Goal: Task Accomplishment & Management: Manage account settings

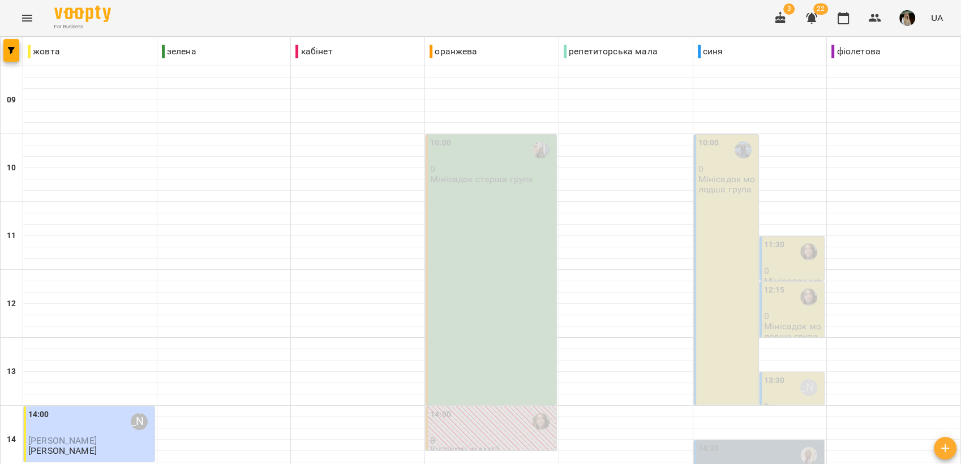
scroll to position [424, 0]
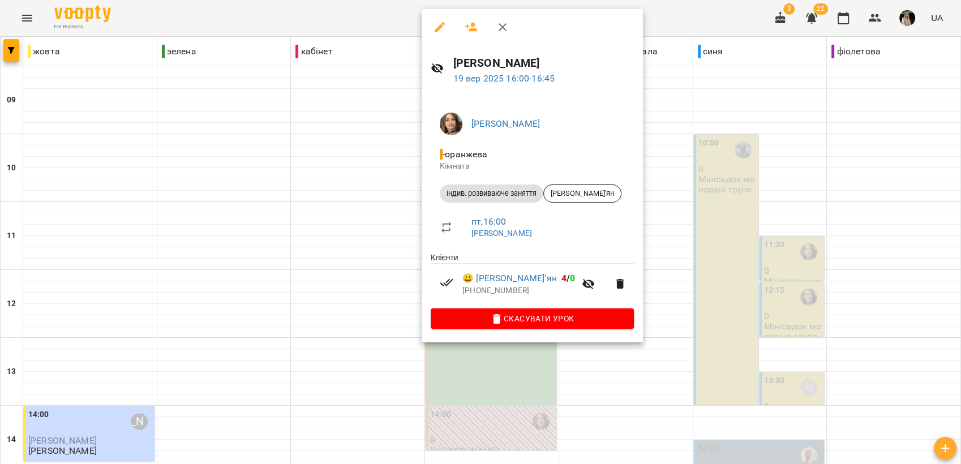
click at [341, 135] on div at bounding box center [480, 232] width 961 height 464
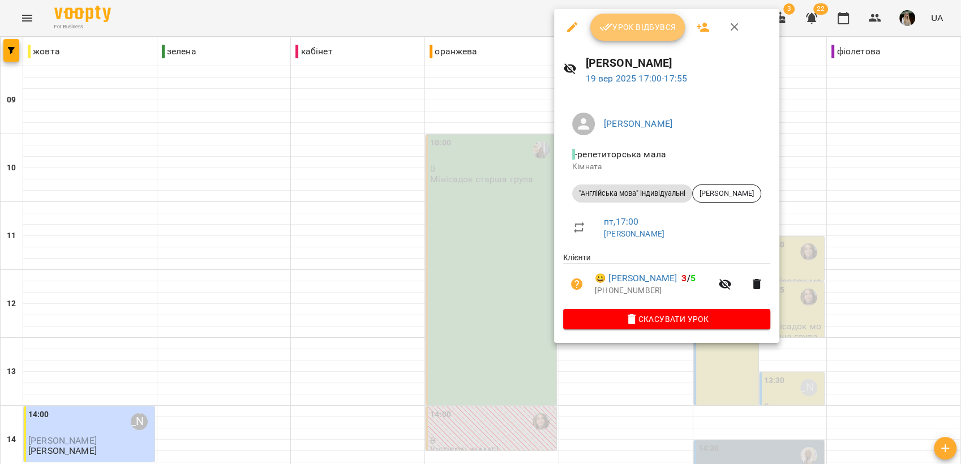
click at [647, 24] on span "Урок відбувся" at bounding box center [637, 27] width 77 height 14
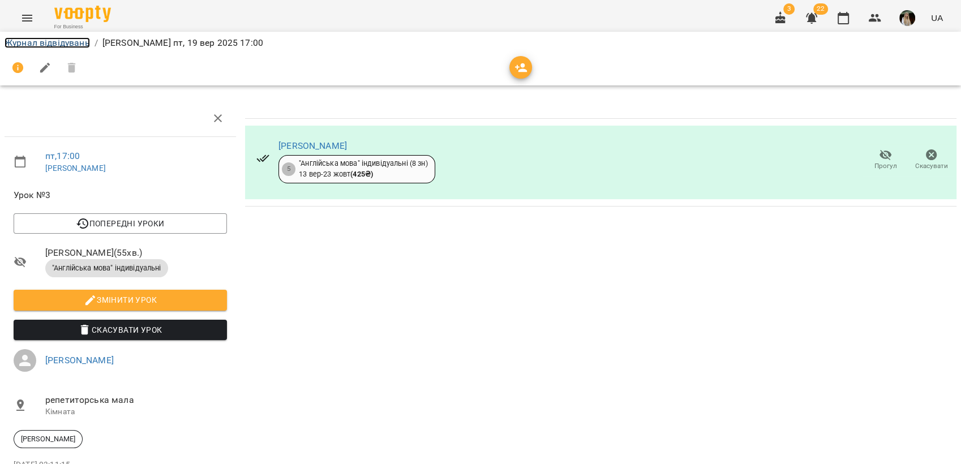
click at [68, 41] on link "Журнал відвідувань" at bounding box center [47, 42] width 85 height 11
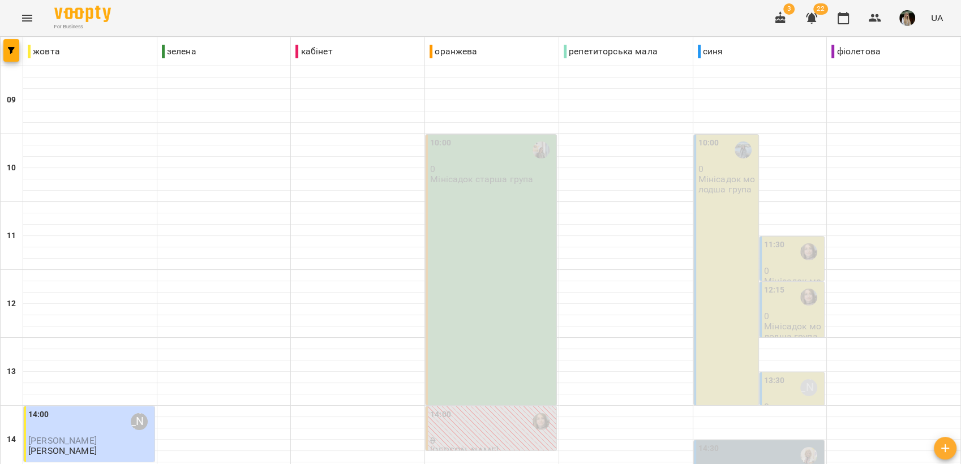
scroll to position [424, 0]
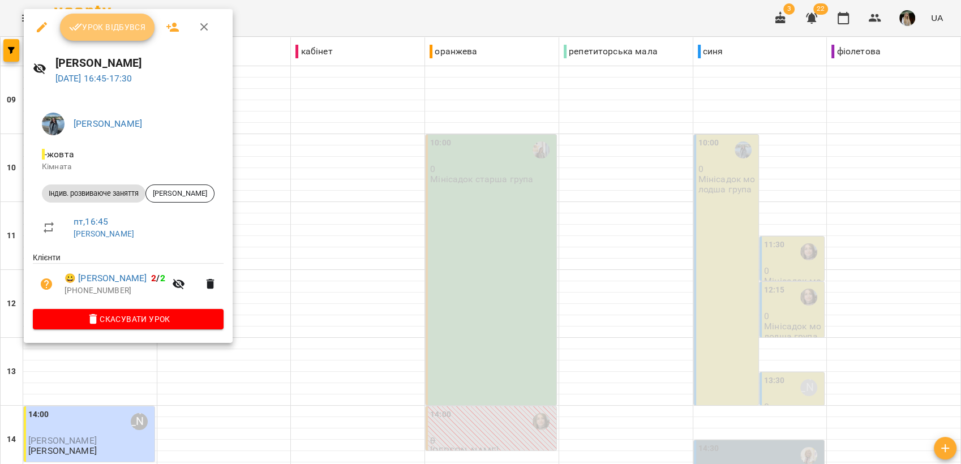
click at [85, 20] on span "Урок відбувся" at bounding box center [107, 27] width 77 height 14
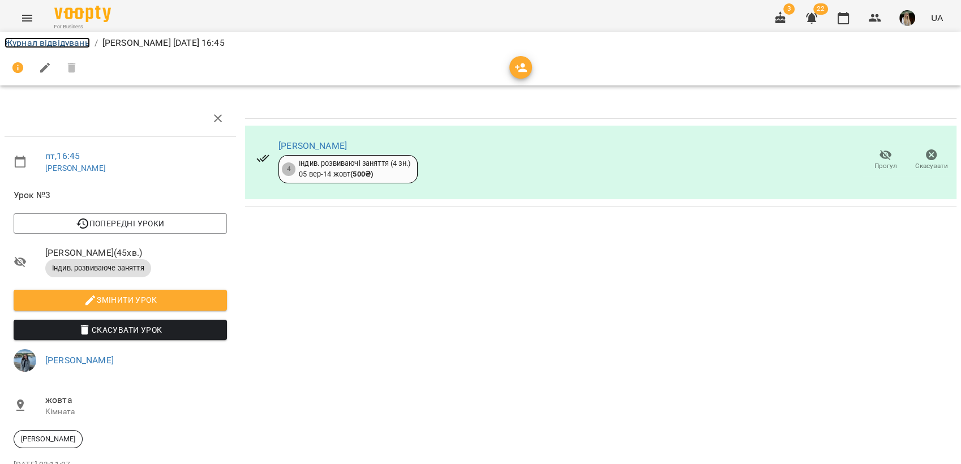
click at [33, 42] on link "Журнал відвідувань" at bounding box center [47, 42] width 85 height 11
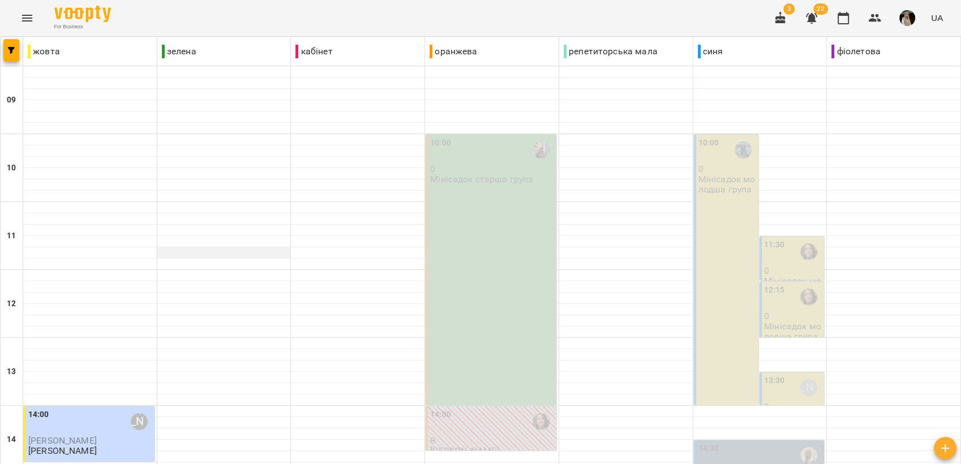
scroll to position [424, 0]
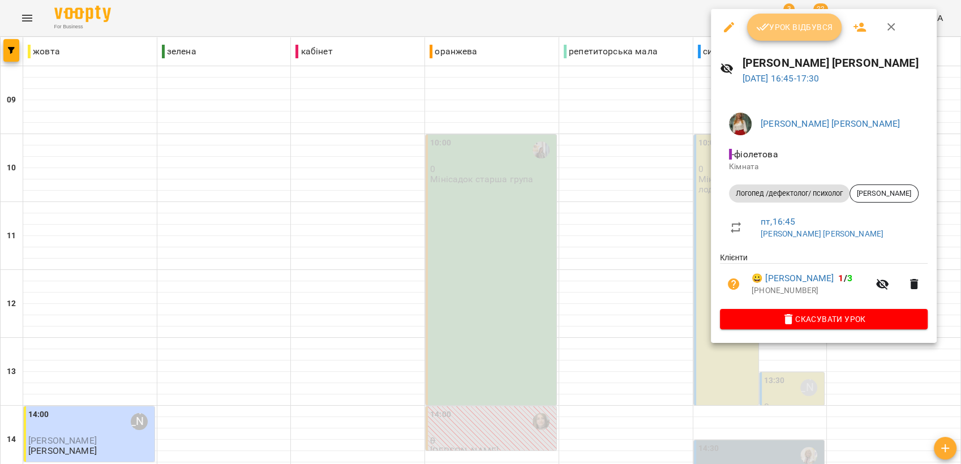
click at [803, 22] on span "Урок відбувся" at bounding box center [794, 27] width 77 height 14
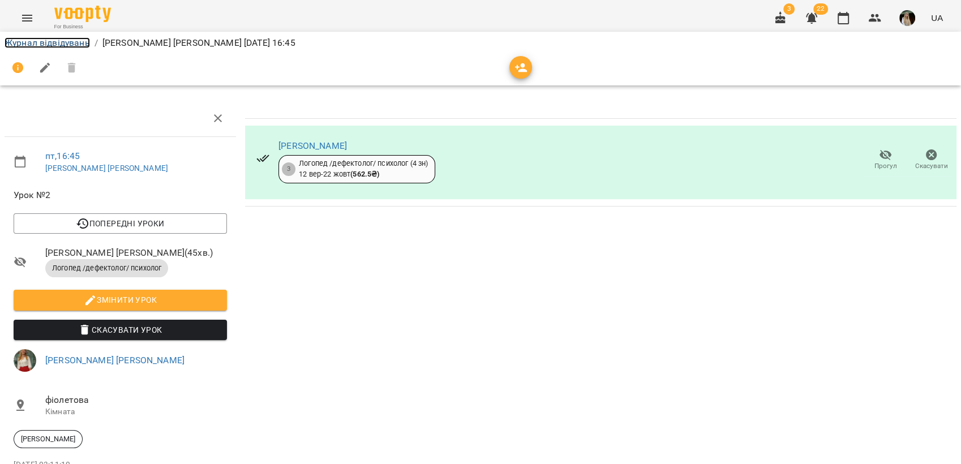
click at [54, 41] on link "Журнал відвідувань" at bounding box center [47, 42] width 85 height 11
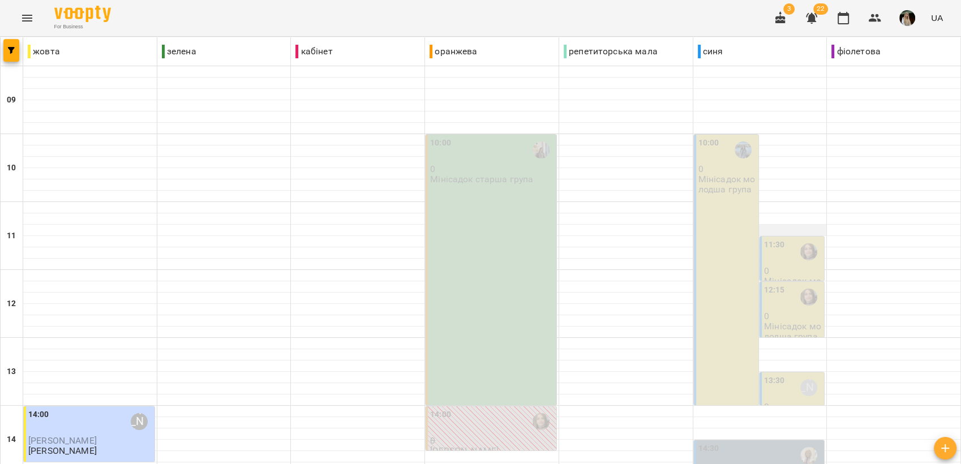
scroll to position [424, 0]
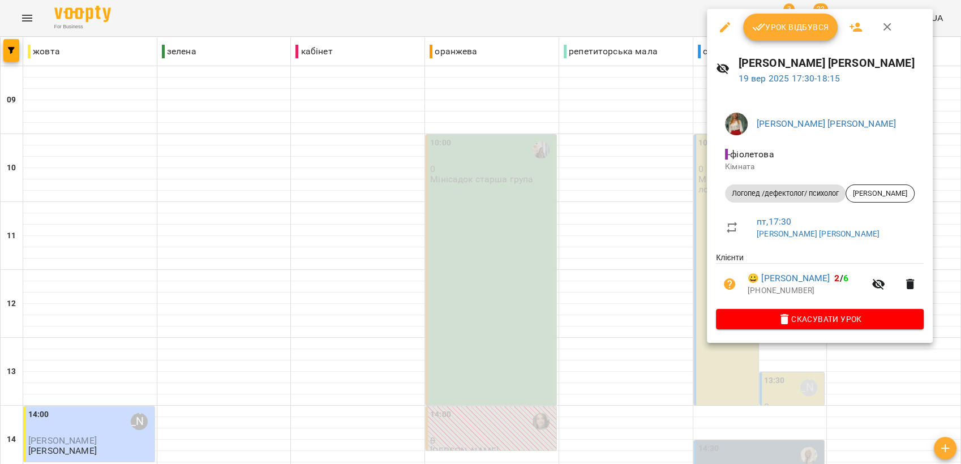
click at [803, 23] on span "Урок відбувся" at bounding box center [790, 27] width 77 height 14
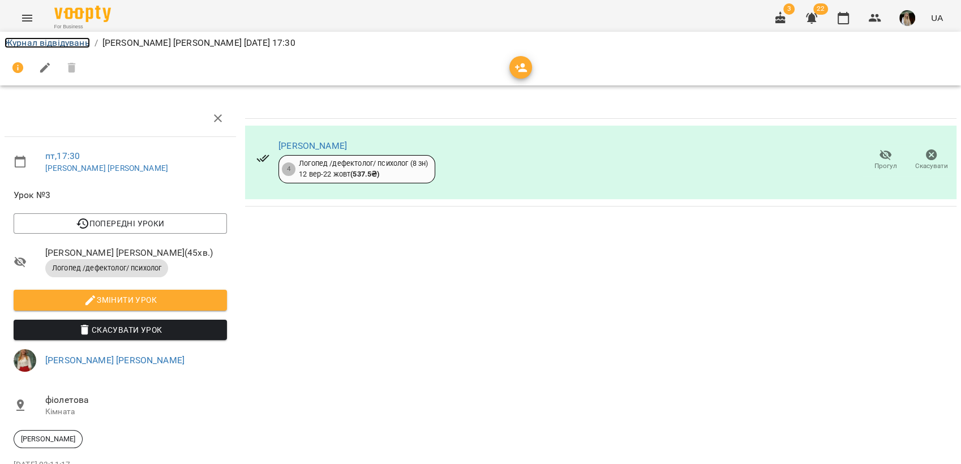
click at [39, 42] on link "Журнал відвідувань" at bounding box center [47, 42] width 85 height 11
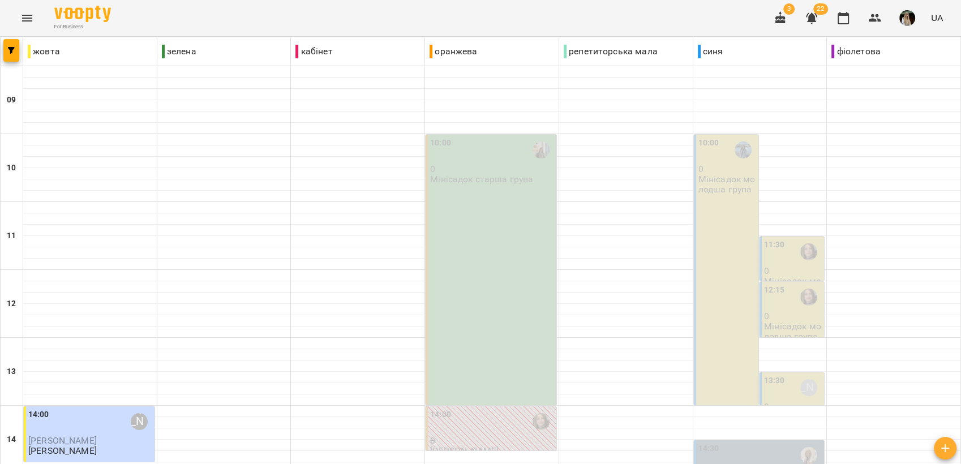
scroll to position [424, 0]
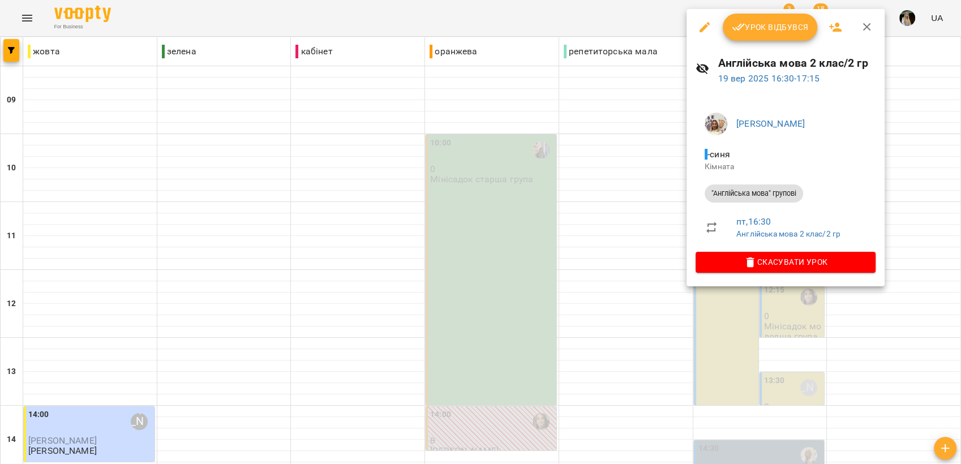
drag, startPoint x: 739, startPoint y: 27, endPoint x: 730, endPoint y: 32, distance: 10.9
click at [739, 27] on icon "button" at bounding box center [739, 27] width 14 height 14
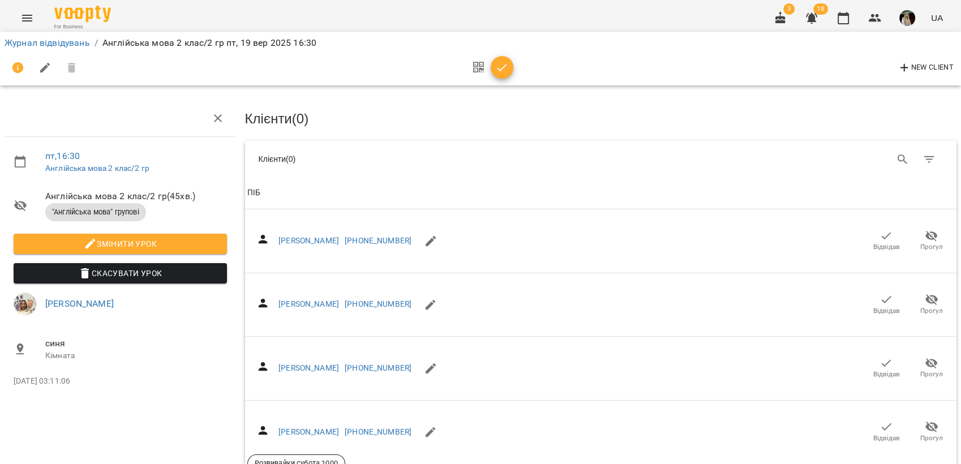
click at [31, 35] on div "Журнал відвідувань / Англійська мова 2 клас/2 гр [DATE] 16:30" at bounding box center [480, 43] width 956 height 18
click at [33, 46] on link "Журнал відвідувань" at bounding box center [47, 42] width 85 height 11
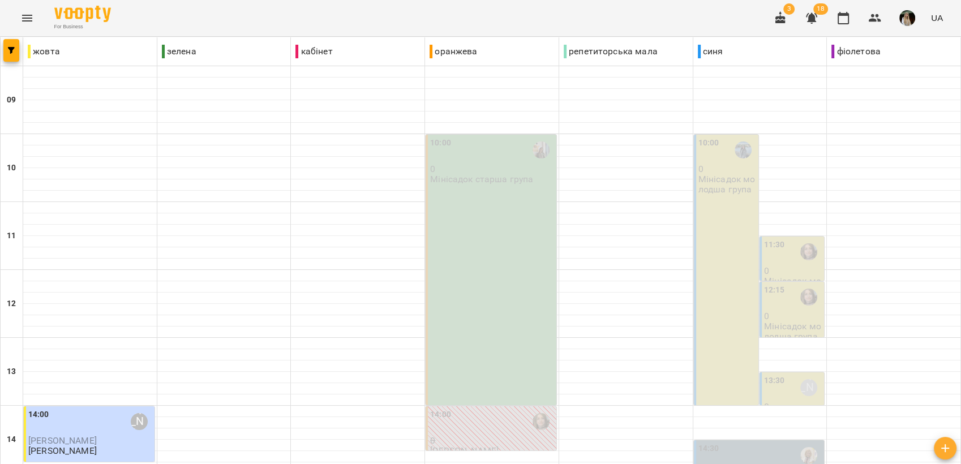
scroll to position [424, 0]
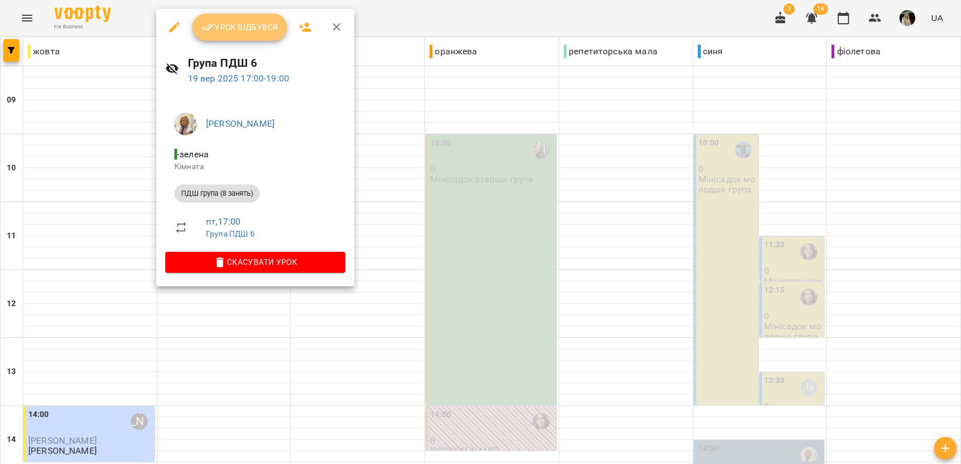
click at [244, 29] on span "Урок відбувся" at bounding box center [239, 27] width 77 height 14
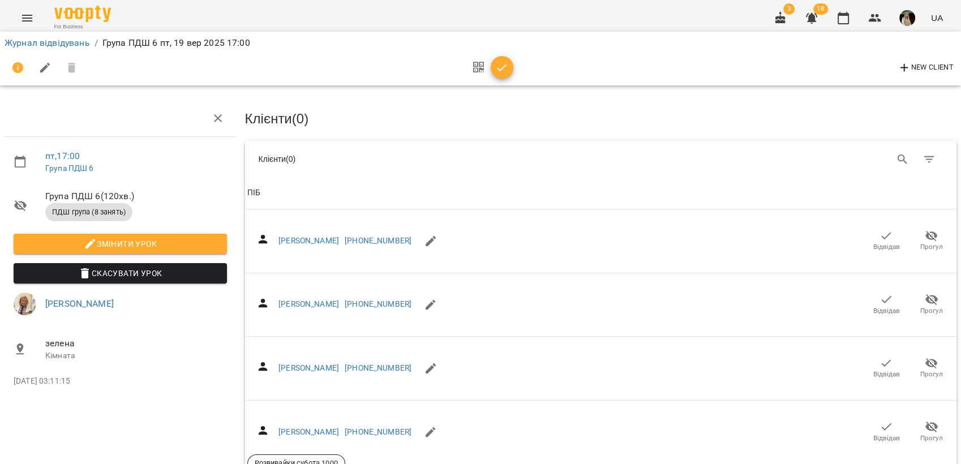
click at [31, 36] on li "Журнал відвідувань" at bounding box center [47, 43] width 85 height 14
click at [32, 46] on link "Журнал відвідувань" at bounding box center [47, 42] width 85 height 11
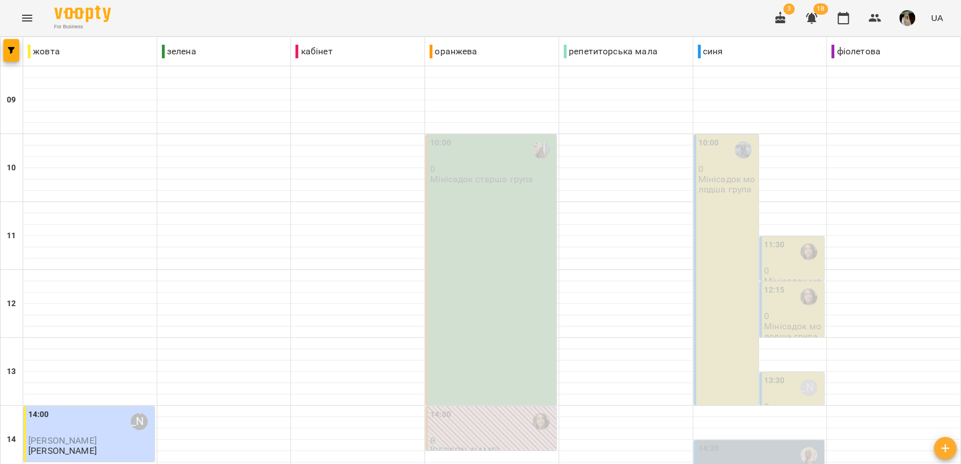
scroll to position [424, 0]
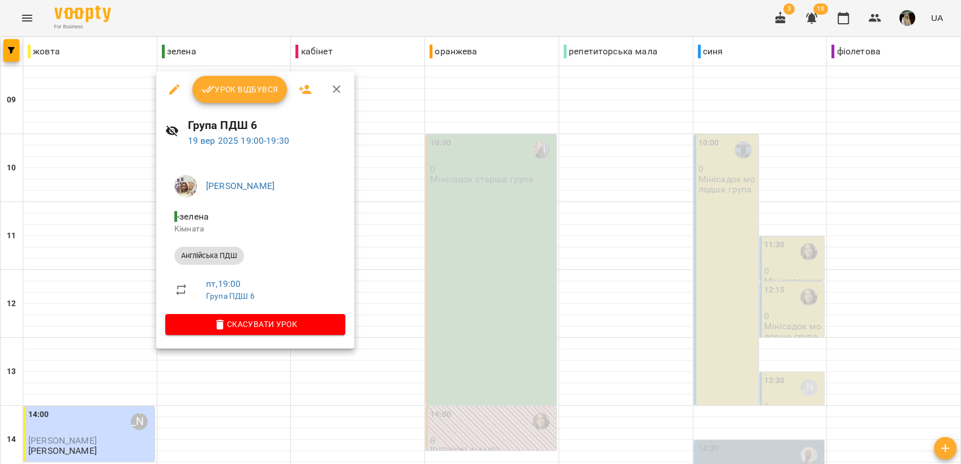
click at [234, 87] on span "Урок відбувся" at bounding box center [239, 90] width 77 height 14
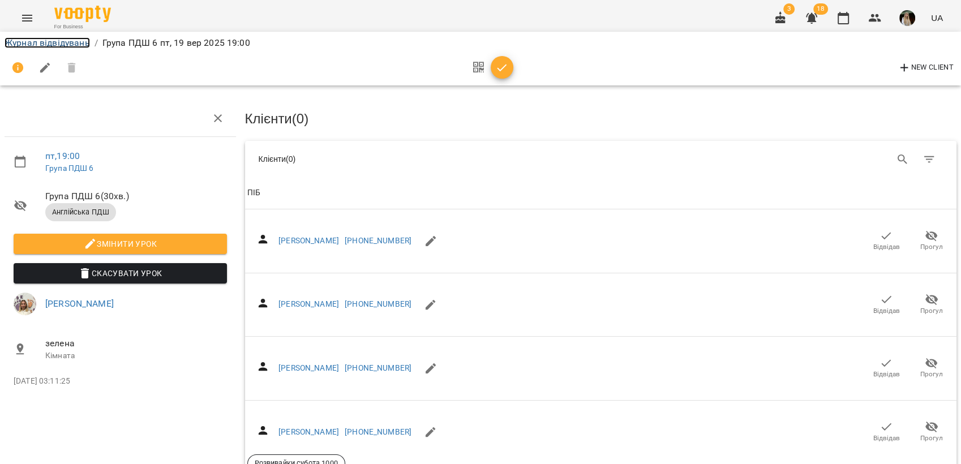
click at [20, 43] on link "Журнал відвідувань" at bounding box center [47, 42] width 85 height 11
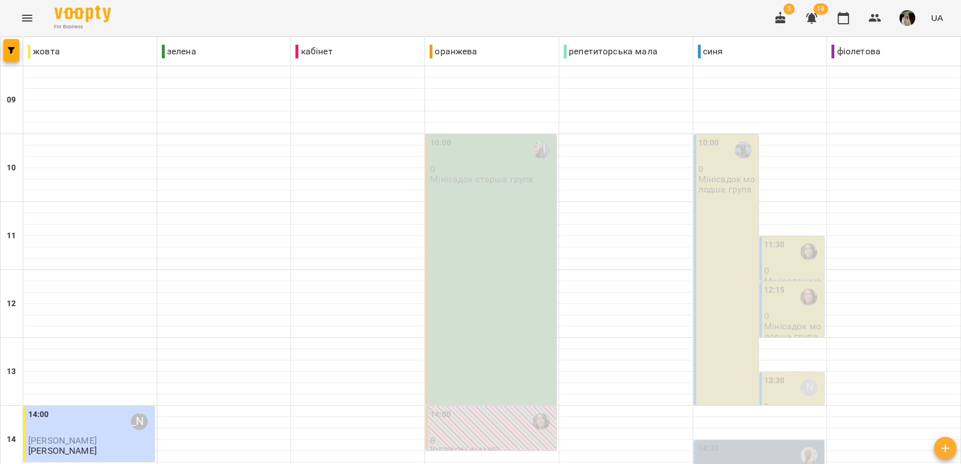
scroll to position [298, 0]
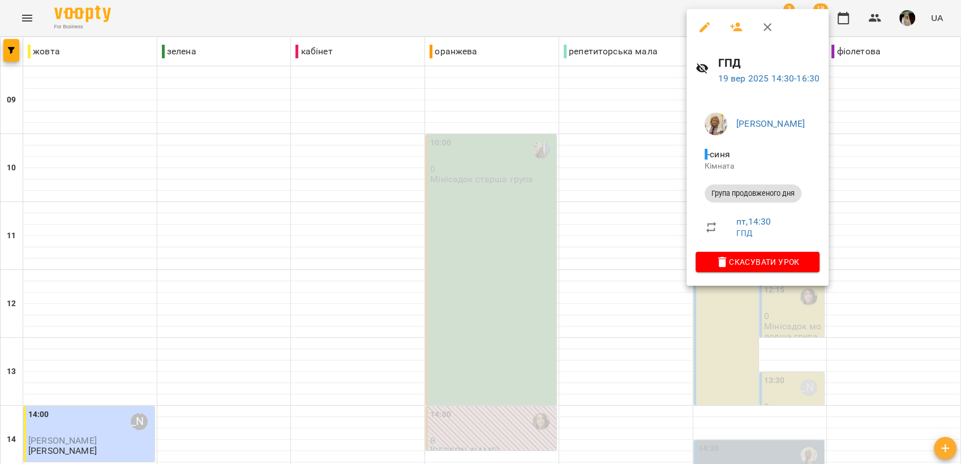
click at [251, 188] on div at bounding box center [480, 232] width 961 height 464
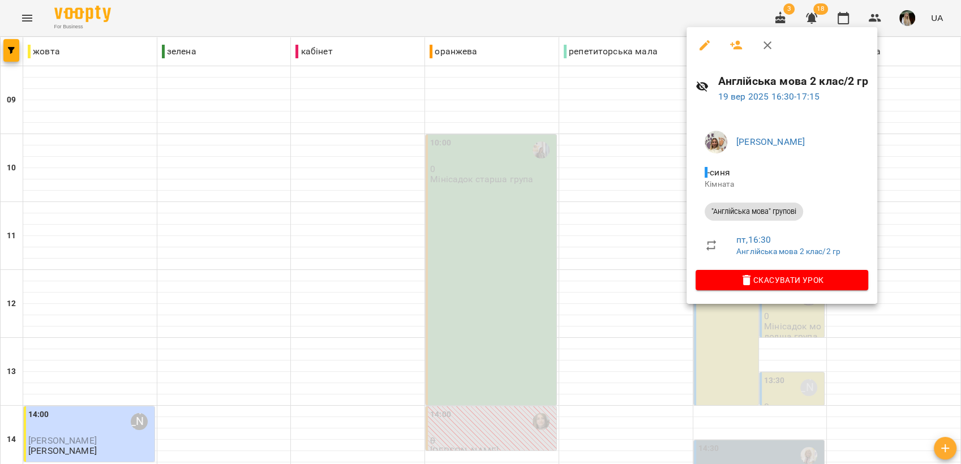
click at [276, 205] on div at bounding box center [480, 232] width 961 height 464
